Goal: Information Seeking & Learning: Learn about a topic

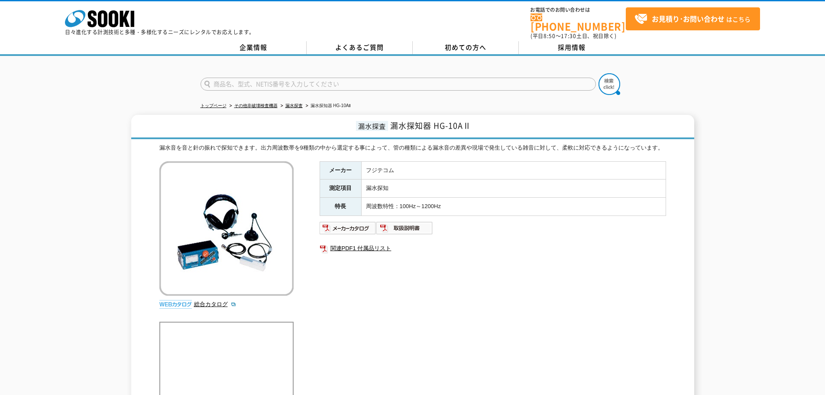
click at [782, 281] on div "漏水探査 漏水探知器 HG-10AⅡ 漏水音を音と針の振れで探知できます。出力周波数帯を9種類の中から選定する事によって、管の種類による漏水音の差異や現場で発…" at bounding box center [412, 269] width 825 height 308
